Goal: Information Seeking & Learning: Learn about a topic

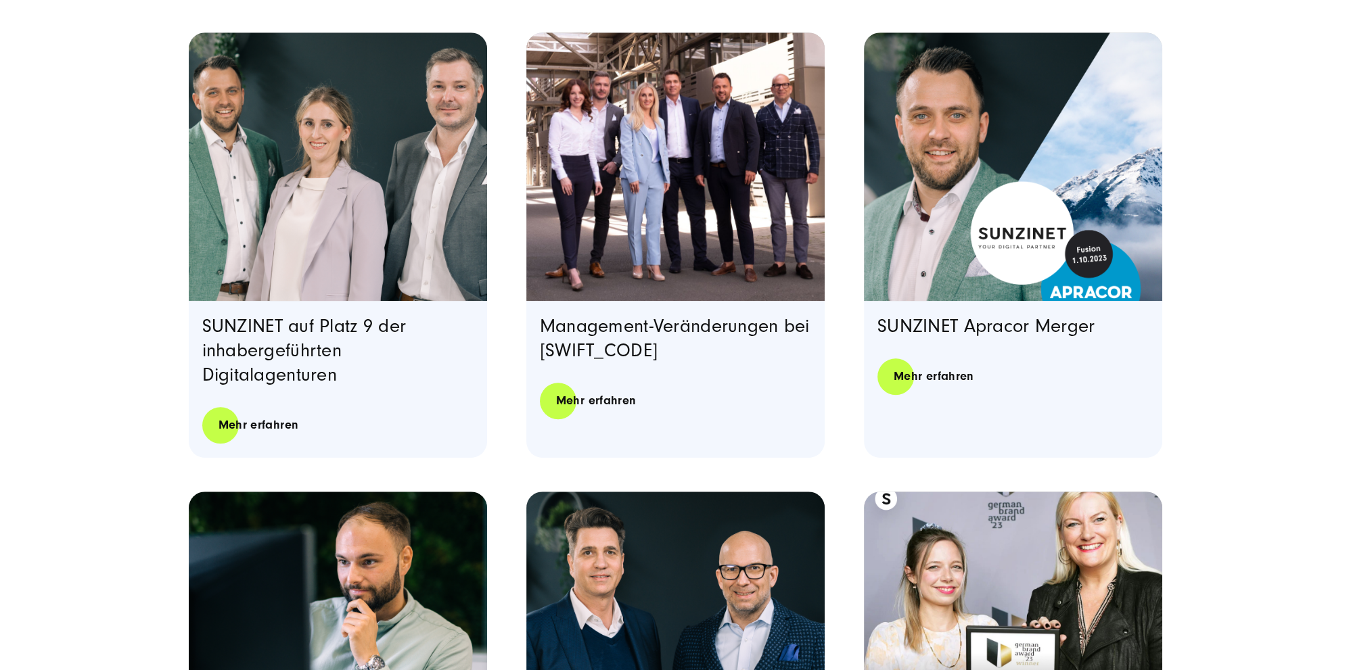
scroll to position [857, 0]
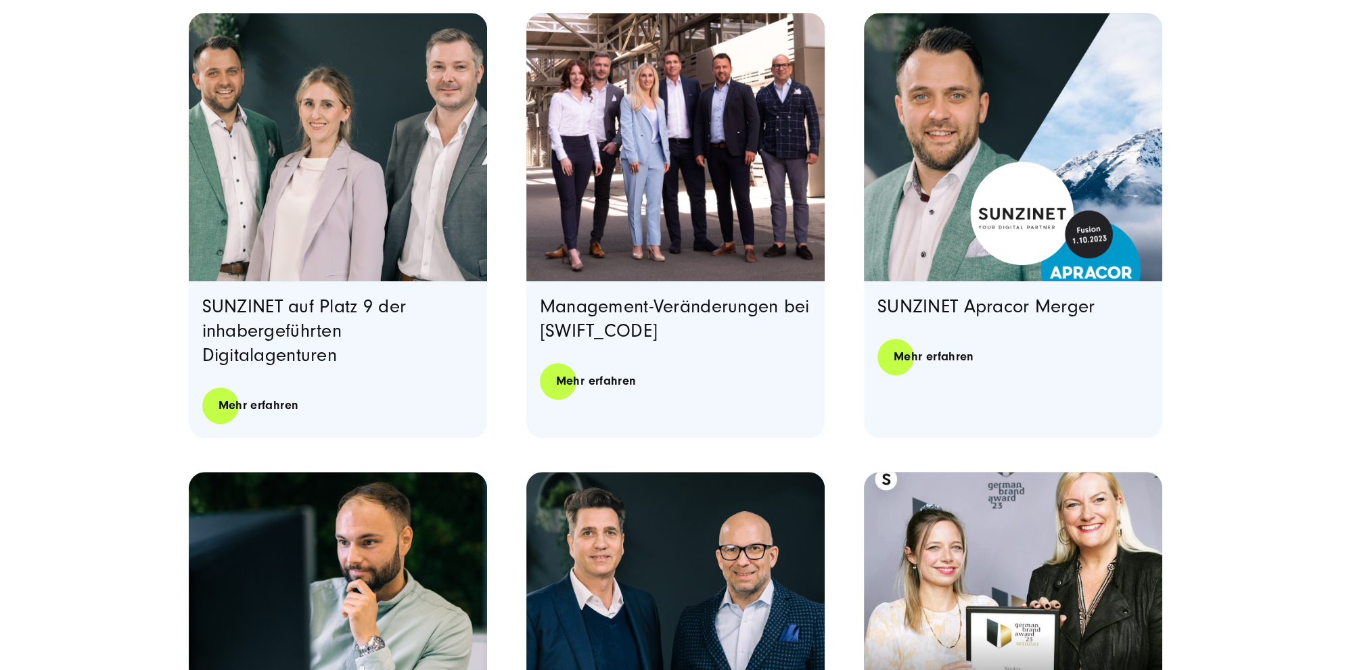
click at [681, 176] on img "Featured image: Management Board von SUNZINET - Read full post: Management-Verä…" at bounding box center [675, 147] width 299 height 269
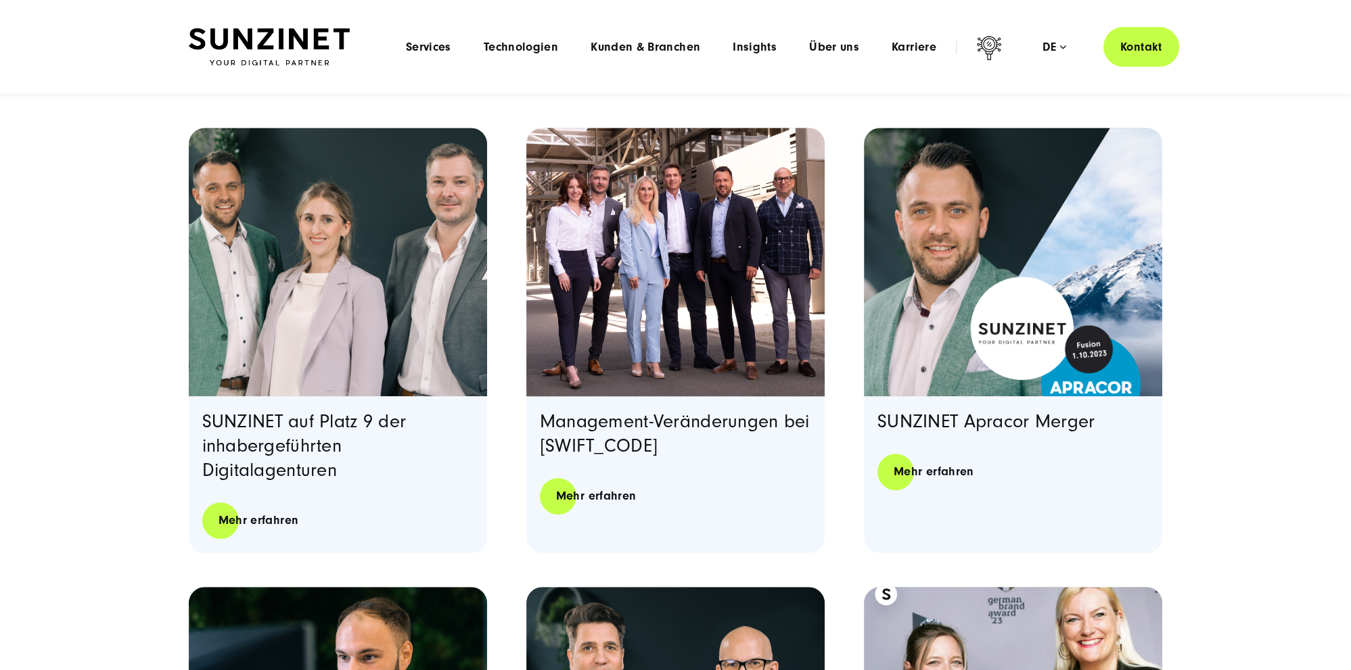
scroll to position [712, 0]
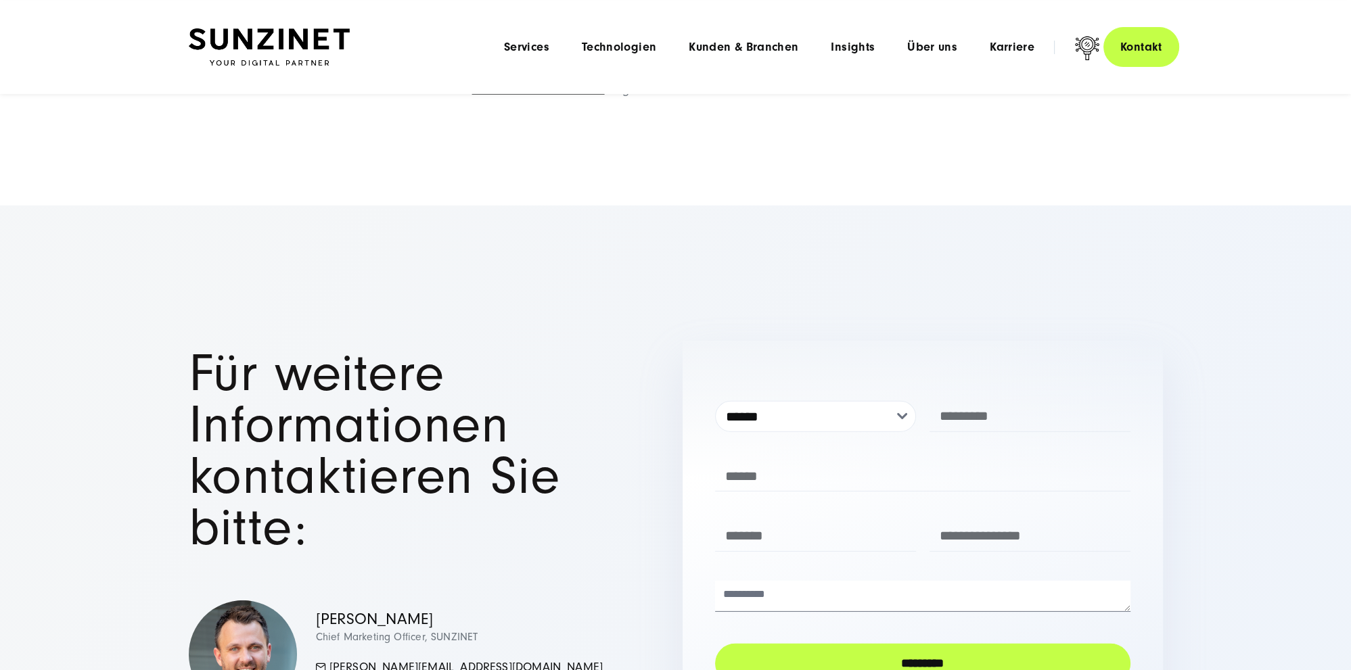
scroll to position [5214, 0]
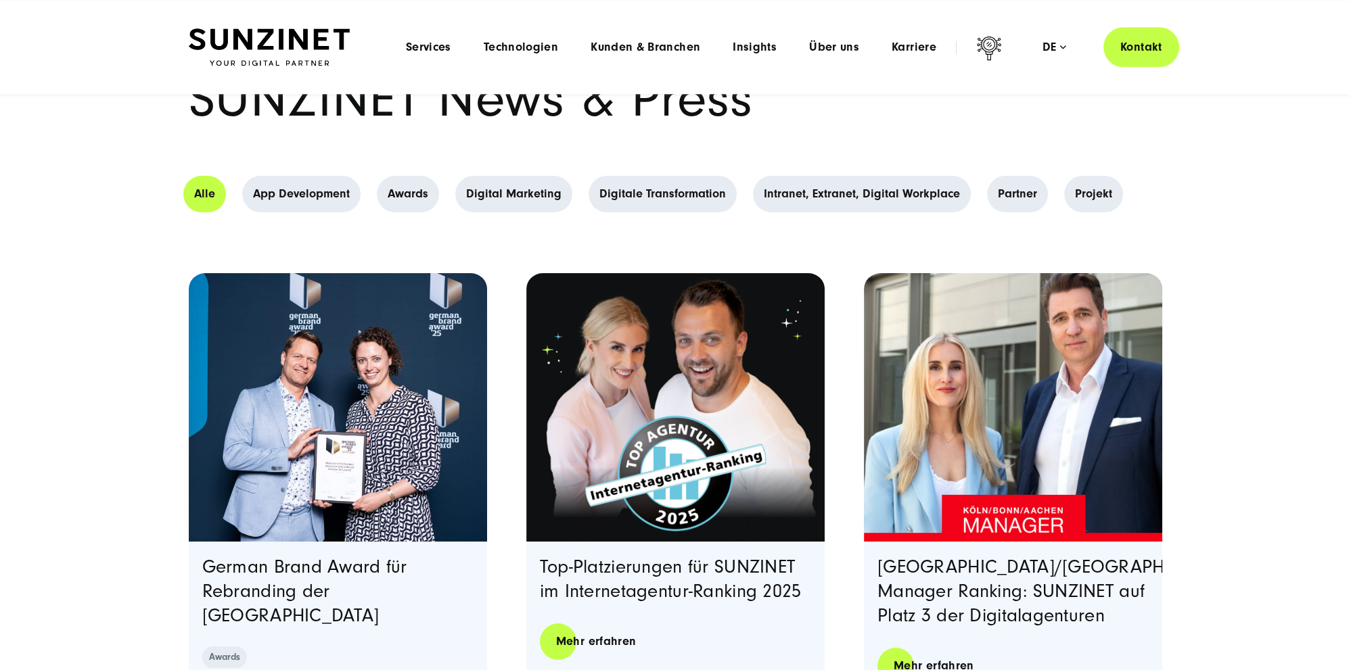
scroll to position [71, 0]
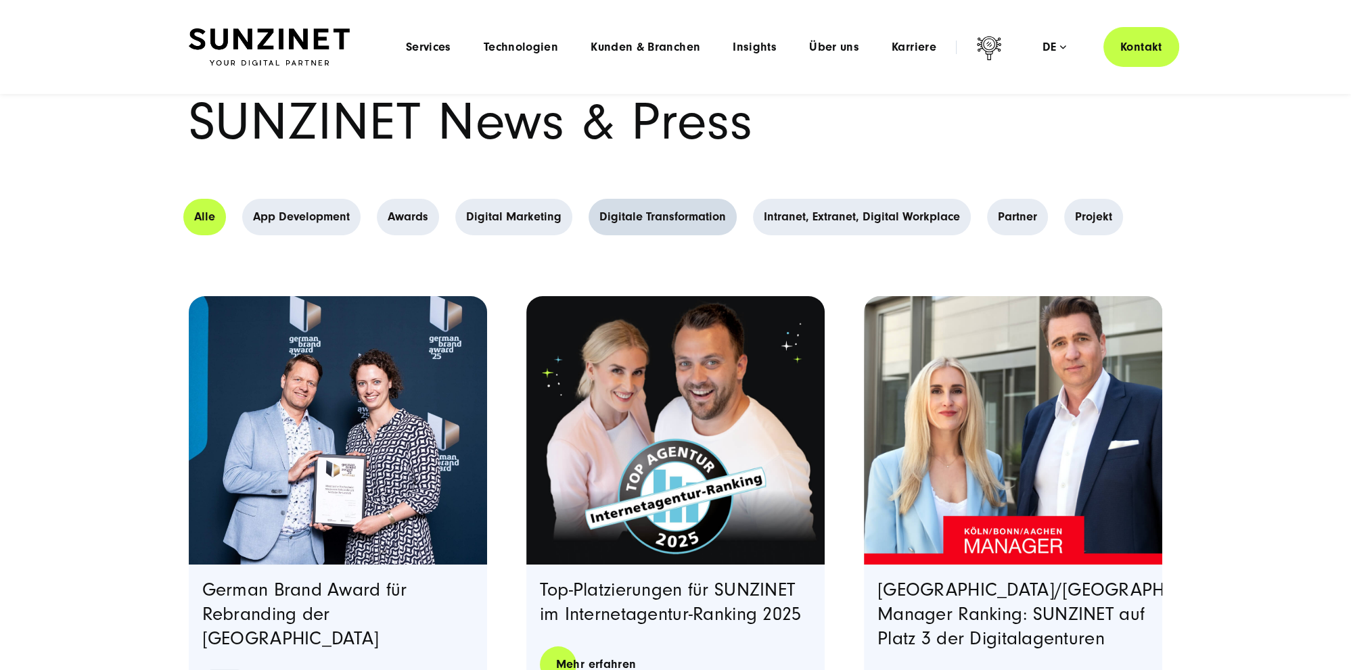
click at [649, 218] on link "Digitale Transformation" at bounding box center [663, 217] width 148 height 37
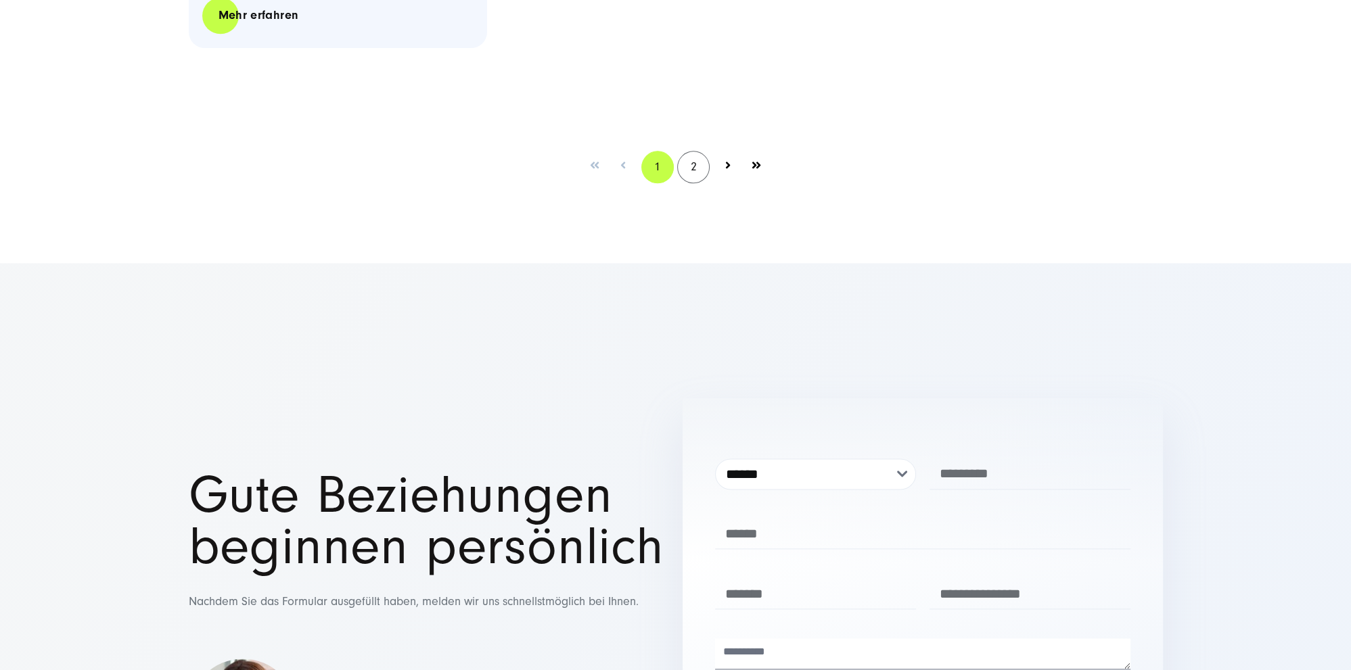
scroll to position [2214, 0]
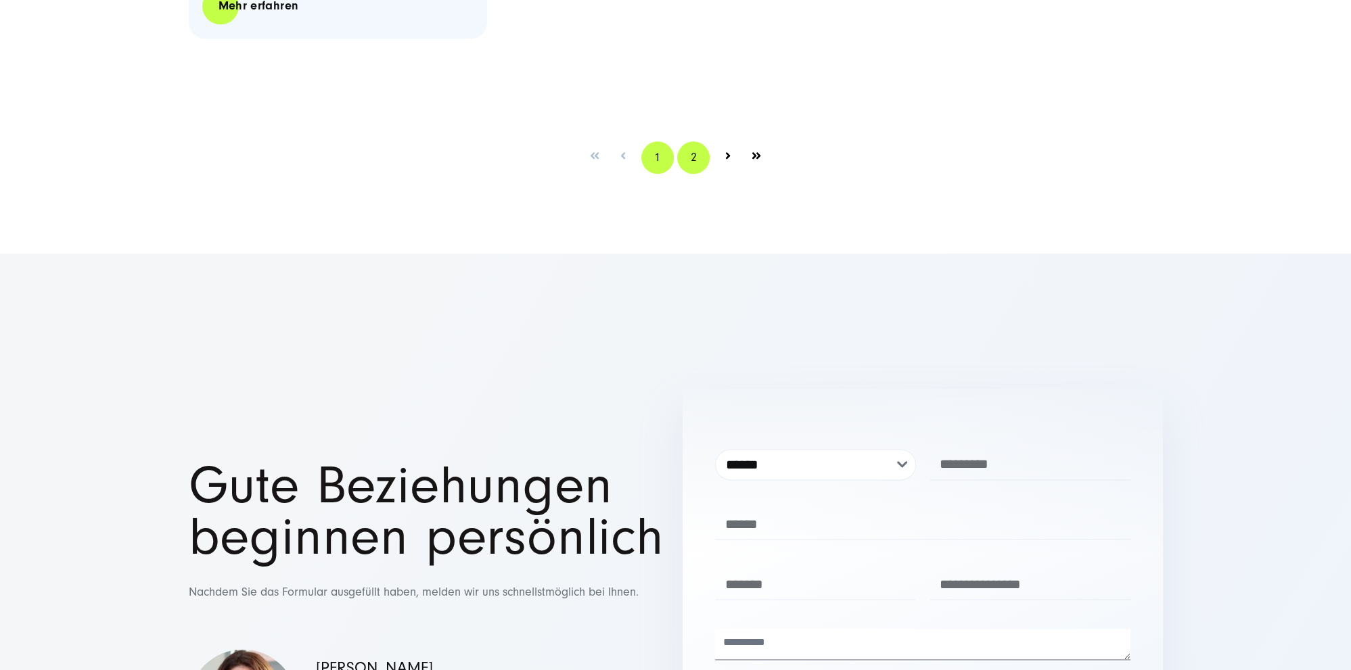
click at [697, 163] on link "2" at bounding box center [693, 157] width 32 height 32
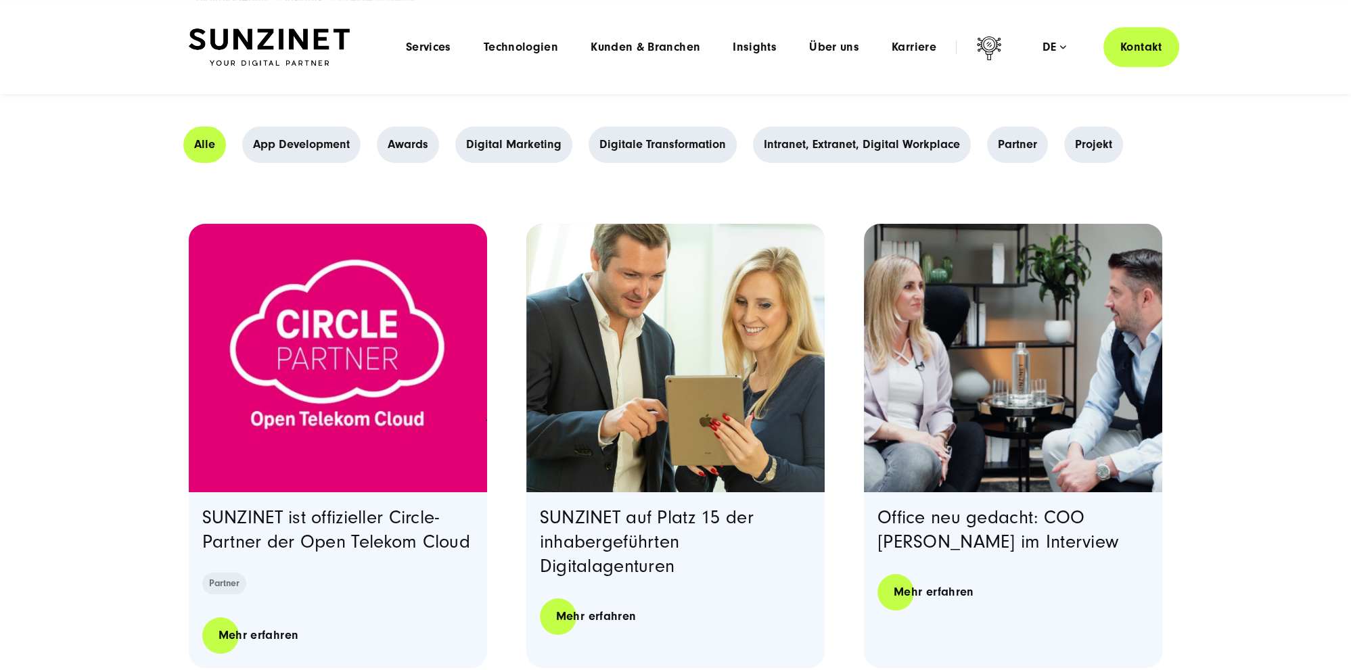
scroll to position [143, 0]
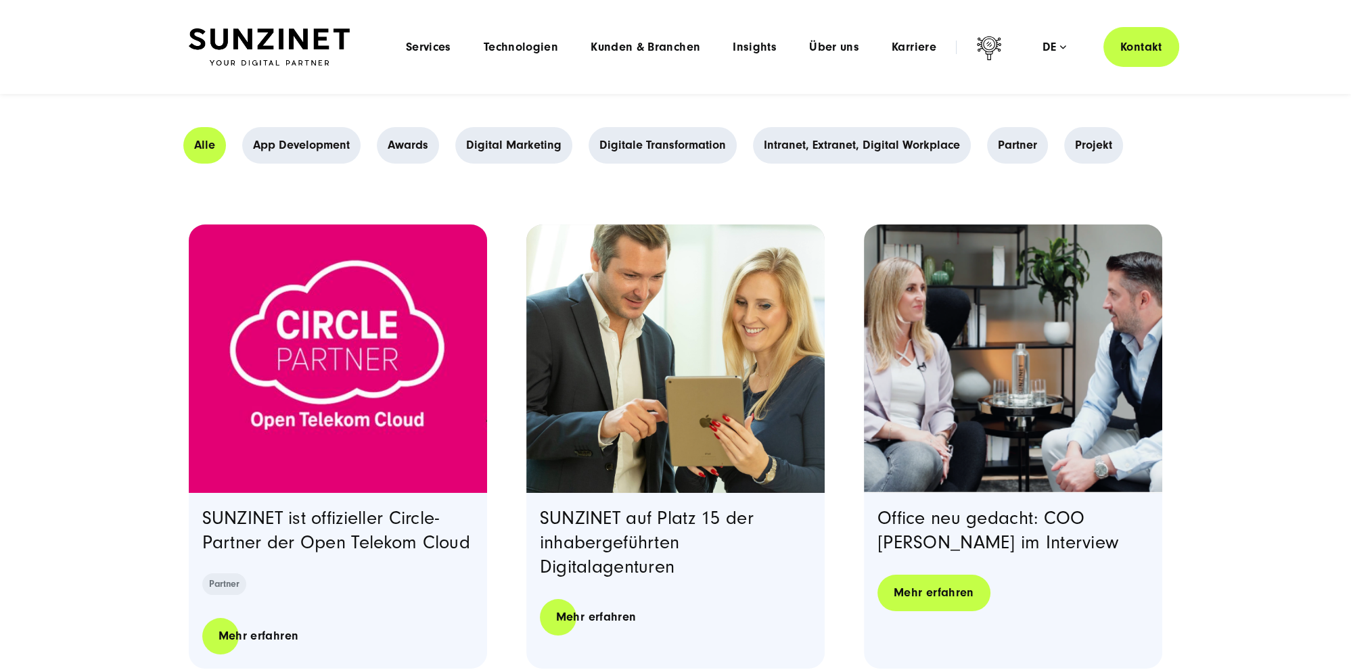
click at [930, 589] on link "Mehr erfahren" at bounding box center [933, 593] width 113 height 39
